Goal: Information Seeking & Learning: Learn about a topic

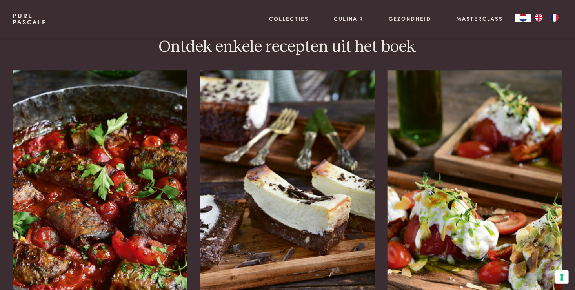
scroll to position [1020, 0]
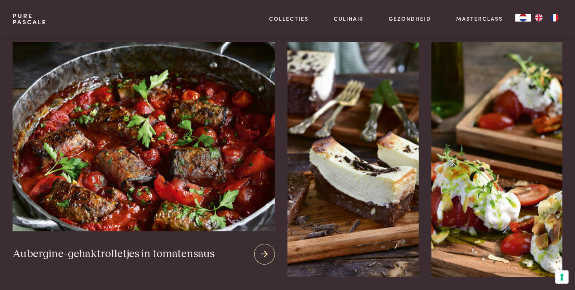
click at [265, 249] on icon at bounding box center [264, 254] width 7 height 11
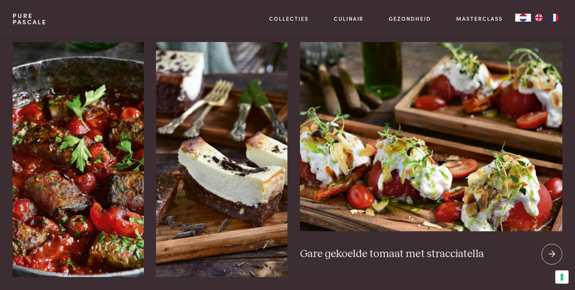
click at [436, 122] on img at bounding box center [431, 136] width 262 height 189
